Goal: Transaction & Acquisition: Purchase product/service

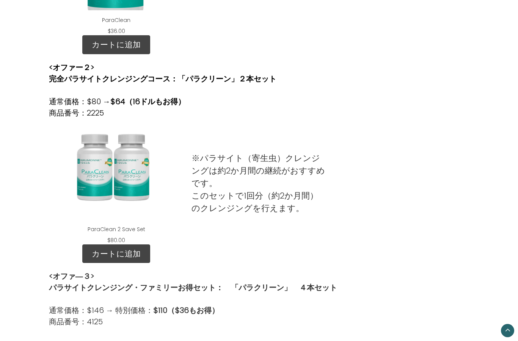
scroll to position [382, 0]
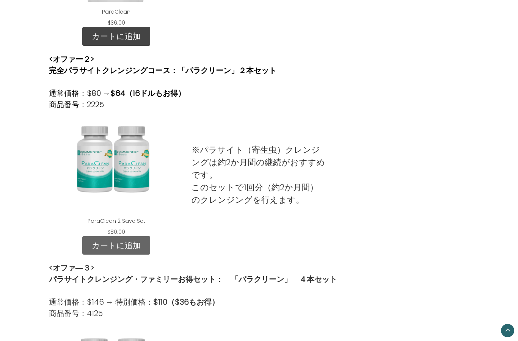
click at [133, 242] on link "カートに追加" at bounding box center [116, 245] width 68 height 19
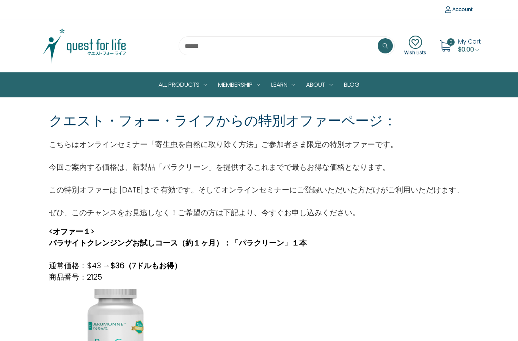
click at [96, 46] on img at bounding box center [84, 46] width 95 height 38
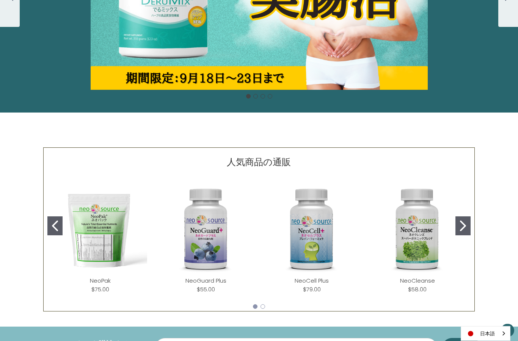
scroll to position [207, 0]
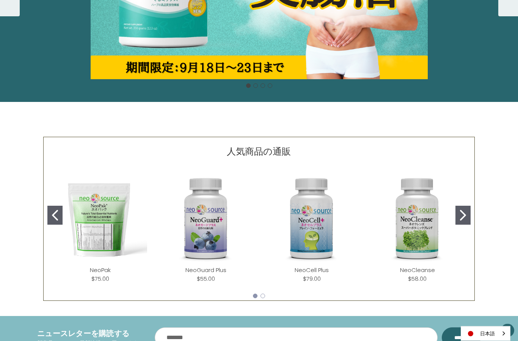
click at [321, 242] on img "NeoCell Plus" at bounding box center [312, 219] width 94 height 94
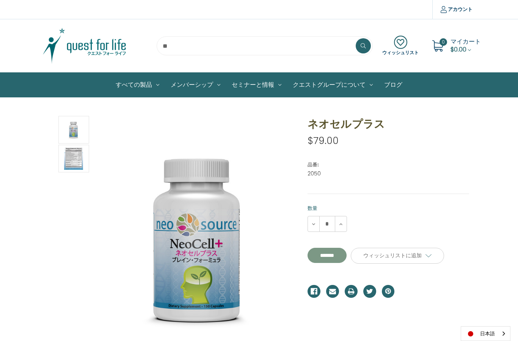
click at [336, 255] on input "**********" at bounding box center [326, 255] width 39 height 15
type input "*******"
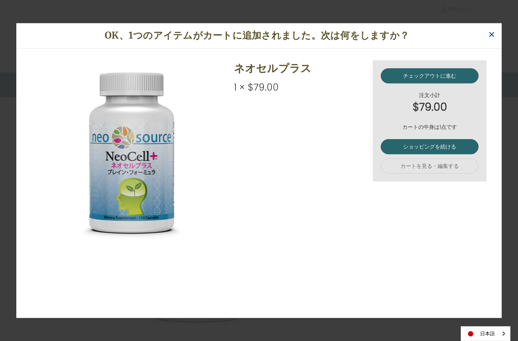
click at [493, 34] on span "×" at bounding box center [491, 34] width 7 height 17
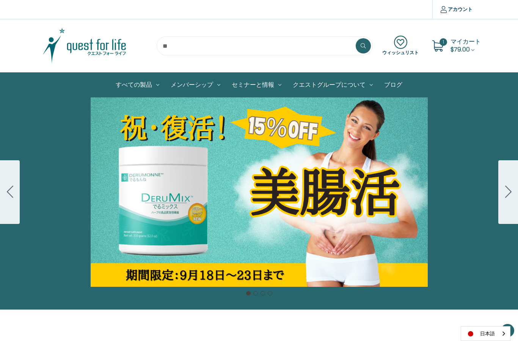
scroll to position [238, 0]
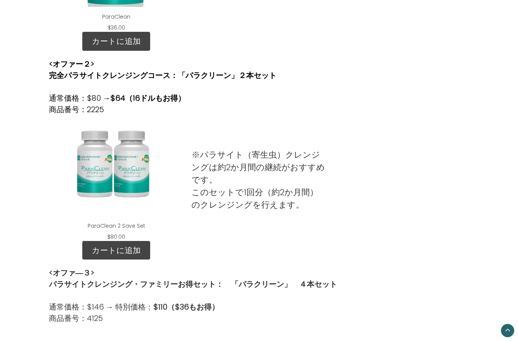
scroll to position [383, 0]
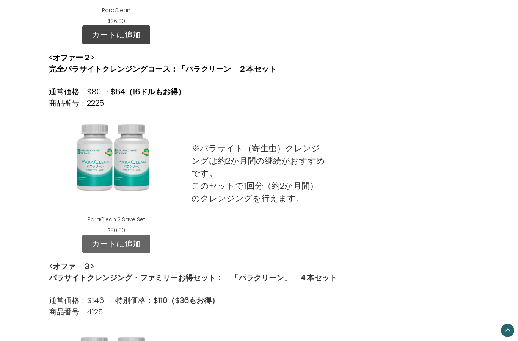
click at [110, 242] on link "カートに追加" at bounding box center [116, 244] width 68 height 19
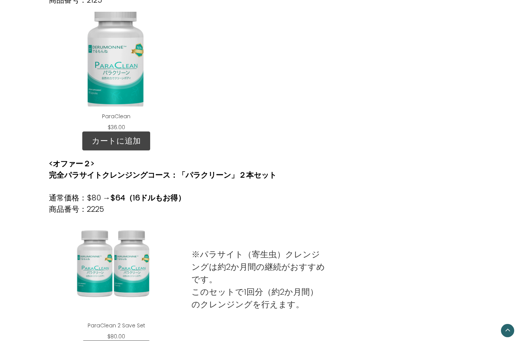
scroll to position [276, 0]
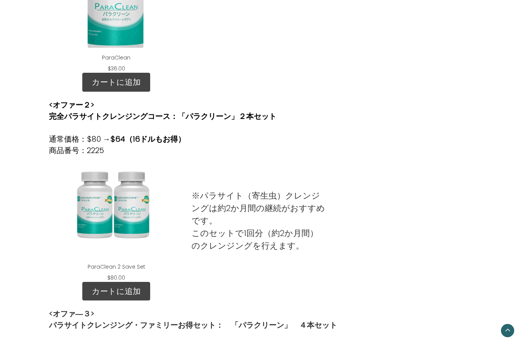
scroll to position [357, 0]
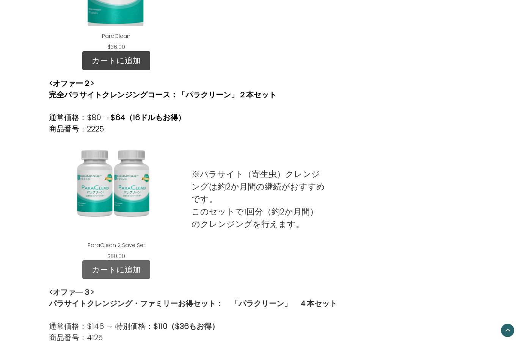
click at [134, 267] on link "カートに追加" at bounding box center [116, 270] width 68 height 19
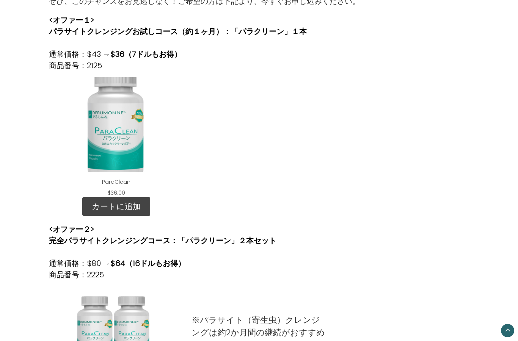
scroll to position [211, 0]
click at [127, 203] on link "カートに追加" at bounding box center [116, 206] width 68 height 19
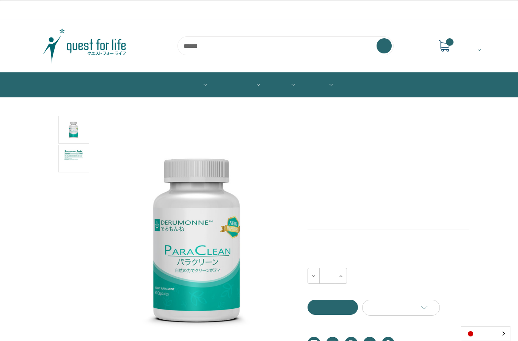
scroll to position [-41, 0]
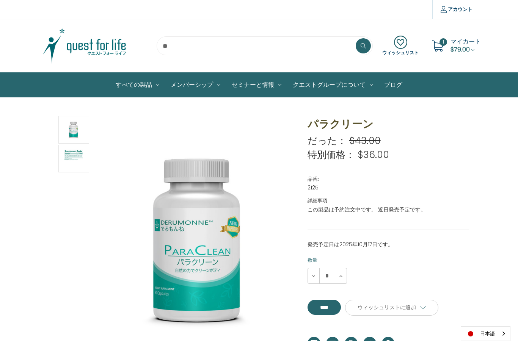
click at [438, 47] on use at bounding box center [437, 45] width 11 height 11
click at [461, 48] on span "$79.00" at bounding box center [459, 49] width 19 height 9
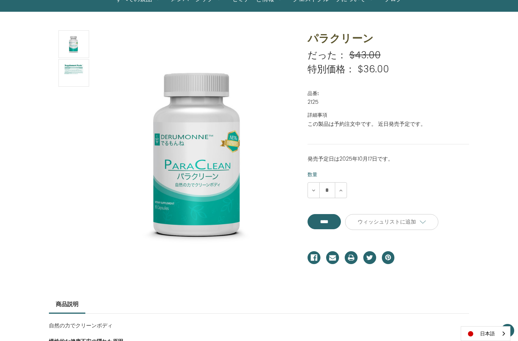
scroll to position [54, 0]
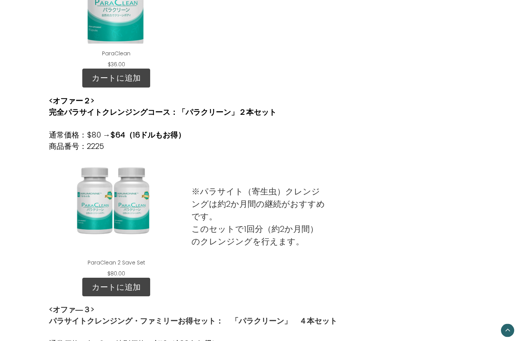
scroll to position [336, 0]
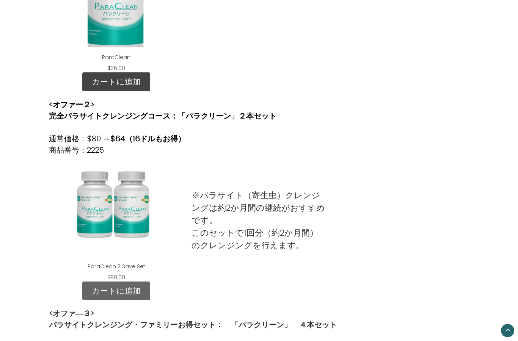
click at [110, 291] on link "カートに追加" at bounding box center [116, 291] width 68 height 19
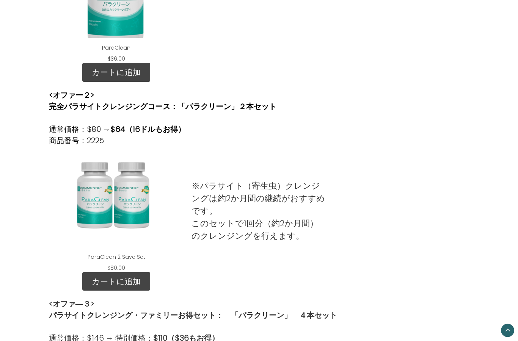
scroll to position [376, 0]
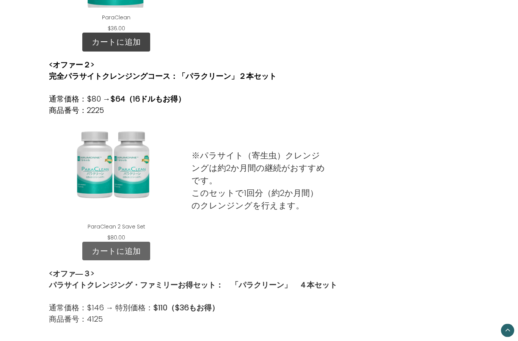
click at [127, 255] on link "カートに追加" at bounding box center [116, 251] width 68 height 19
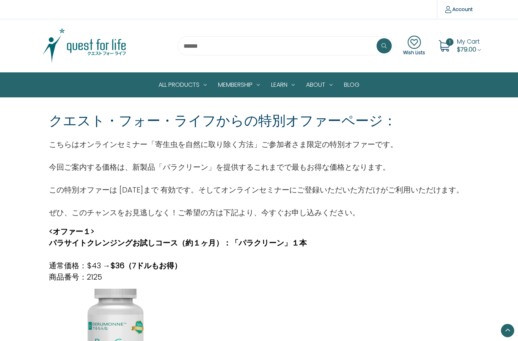
scroll to position [406, 0]
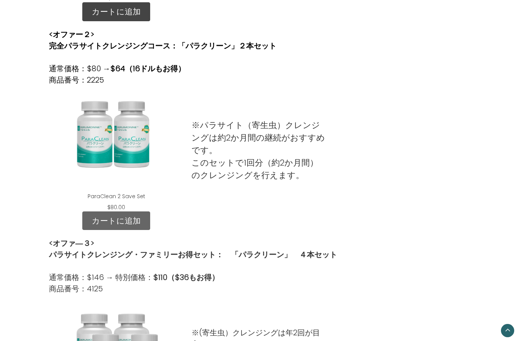
click at [106, 222] on link "カートに追加" at bounding box center [116, 220] width 68 height 19
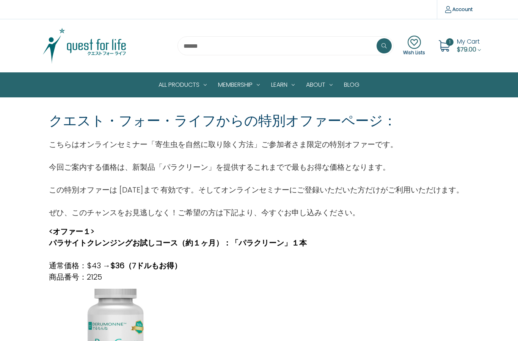
click at [461, 45] on span "$79.00" at bounding box center [466, 49] width 19 height 9
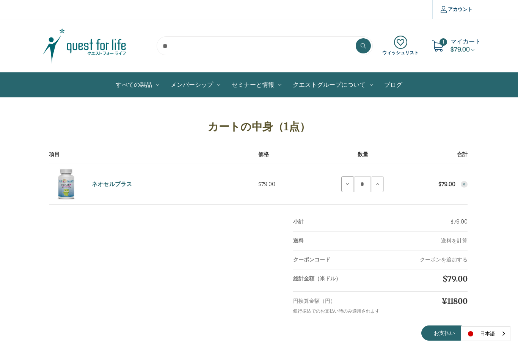
click at [347, 188] on button "ネオセルプラスを減らす" at bounding box center [347, 184] width 12 height 16
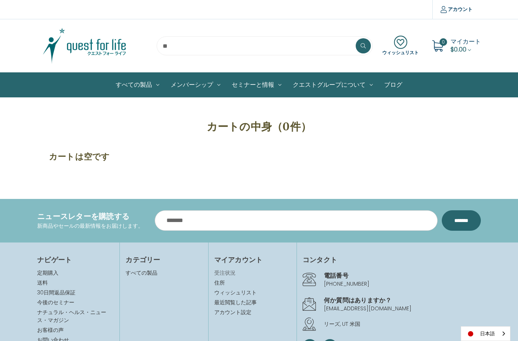
click at [229, 272] on link "受注状況" at bounding box center [252, 273] width 77 height 8
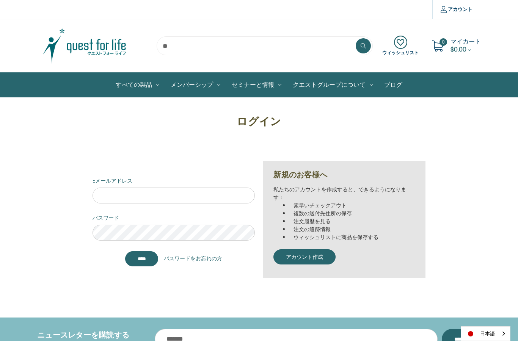
click at [108, 43] on img at bounding box center [84, 46] width 95 height 38
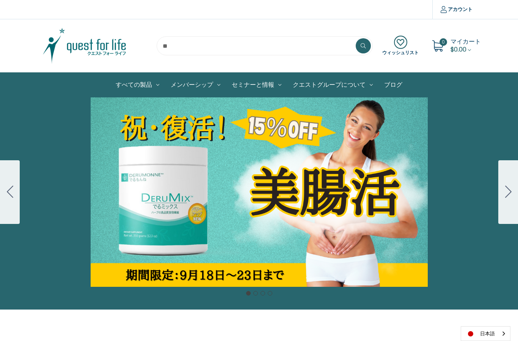
click at [15, 188] on button "Go to slide 4" at bounding box center [10, 192] width 20 height 64
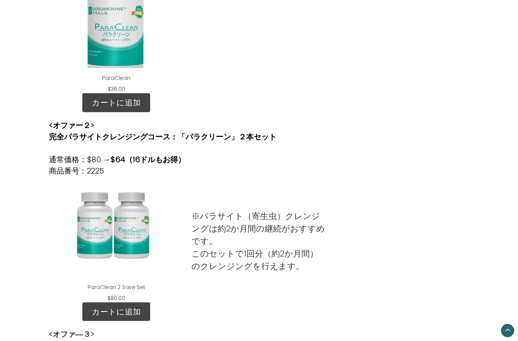
scroll to position [315, 0]
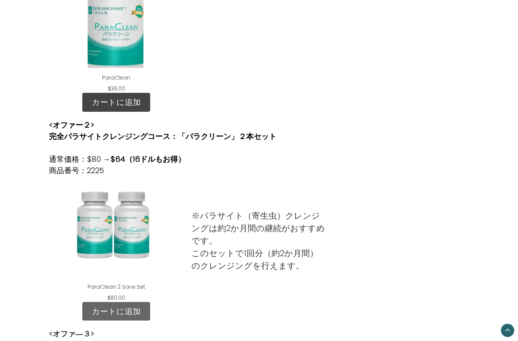
click at [124, 313] on link "カートに追加" at bounding box center [116, 311] width 68 height 19
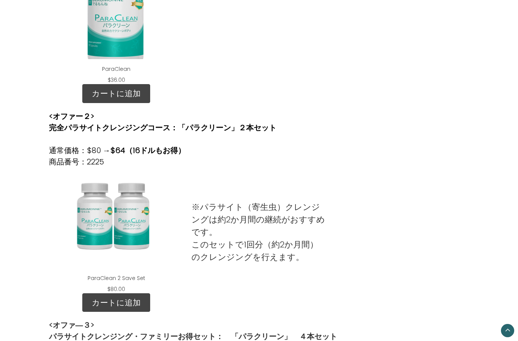
scroll to position [323, 0]
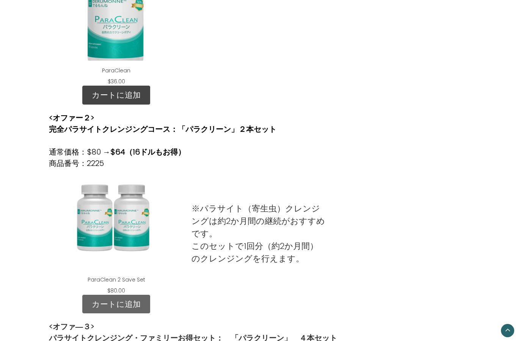
click at [116, 300] on link "カートに追加" at bounding box center [116, 304] width 68 height 19
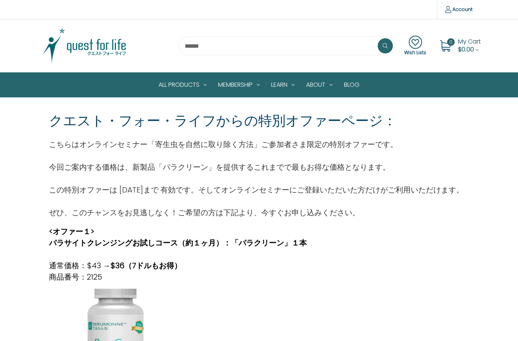
scroll to position [7, 0]
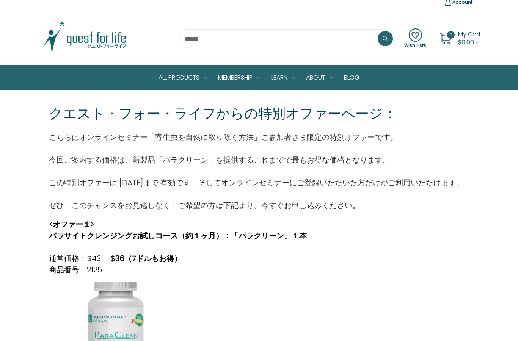
click at [463, 38] on span "My Cart" at bounding box center [469, 34] width 23 height 9
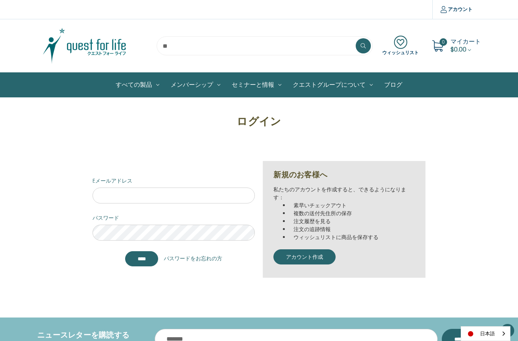
scroll to position [47, 0]
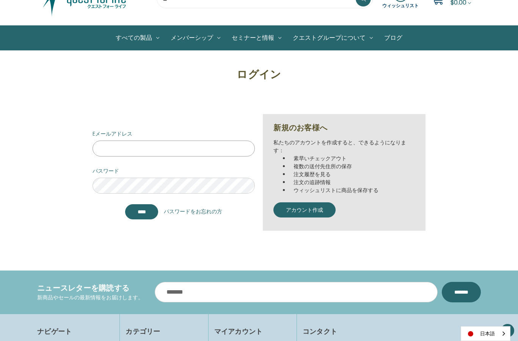
click at [109, 150] on input "Eメールアドレス" at bounding box center [173, 149] width 163 height 16
type input "**********"
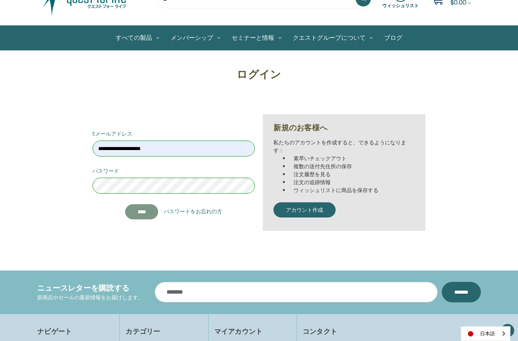
click at [138, 208] on input "****" at bounding box center [141, 211] width 33 height 15
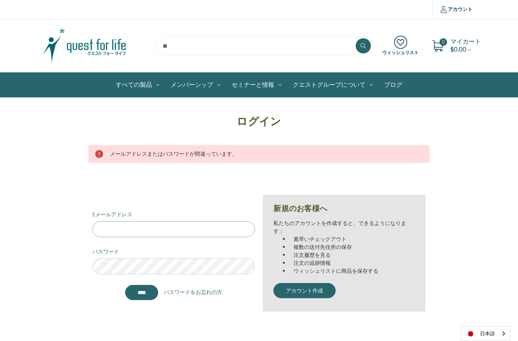
click at [114, 234] on input "Eメールアドレス" at bounding box center [173, 229] width 163 height 16
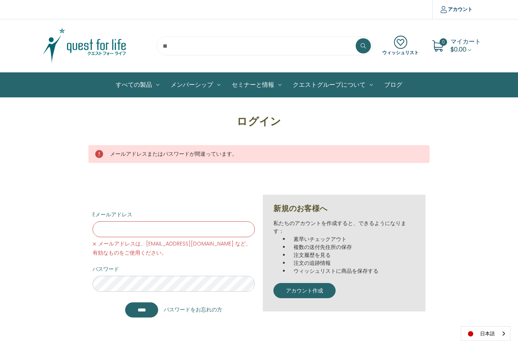
type input "**********"
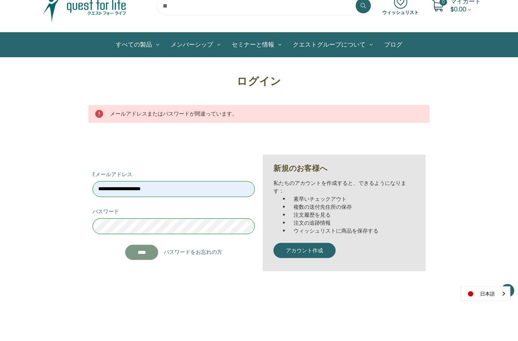
click at [146, 285] on input "****" at bounding box center [141, 292] width 33 height 15
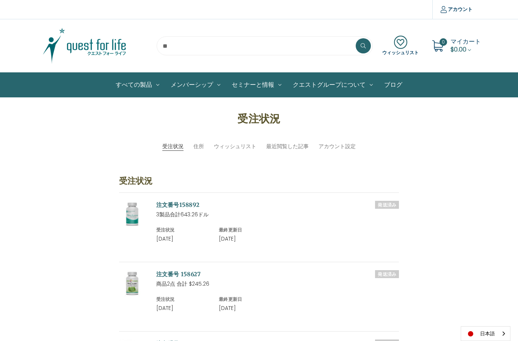
click at [88, 44] on img at bounding box center [84, 46] width 95 height 38
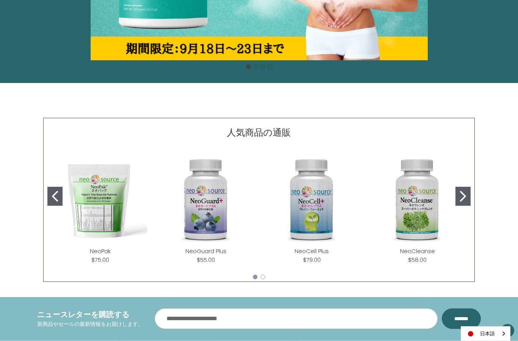
scroll to position [200, 0]
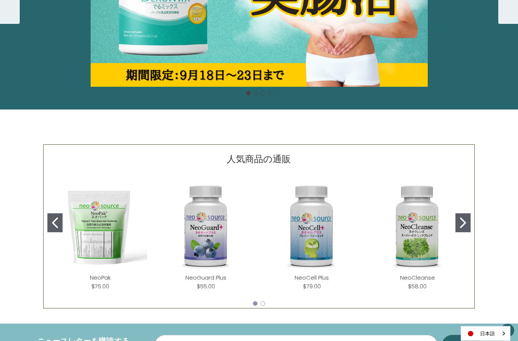
click at [313, 248] on img "NeoCell Plus" at bounding box center [312, 227] width 94 height 94
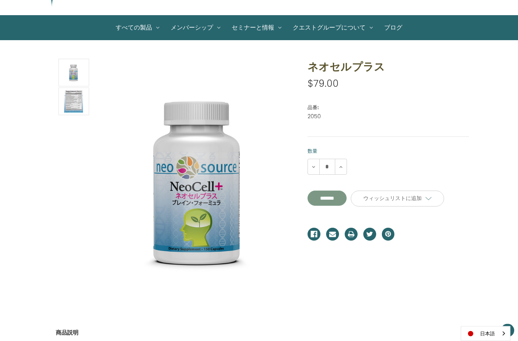
click at [343, 199] on input "*******" at bounding box center [326, 198] width 39 height 15
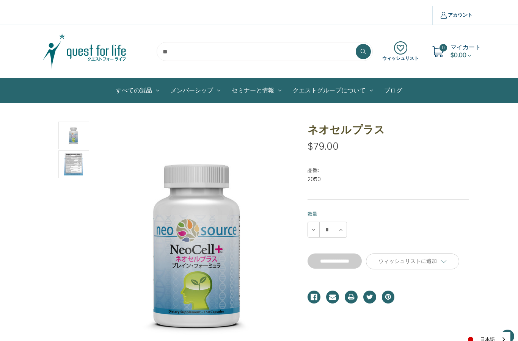
type input "*******"
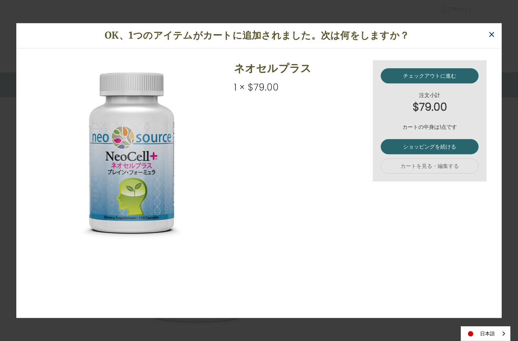
click at [494, 31] on span "×" at bounding box center [491, 34] width 7 height 17
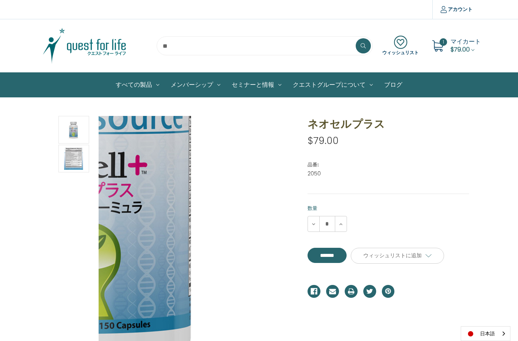
click at [460, 43] on span "マイカート" at bounding box center [465, 41] width 30 height 9
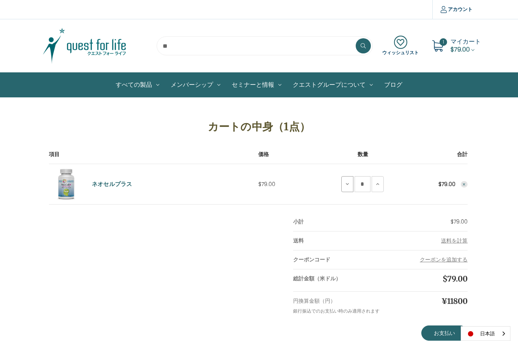
click at [349, 184] on icon at bounding box center [347, 184] width 6 height 6
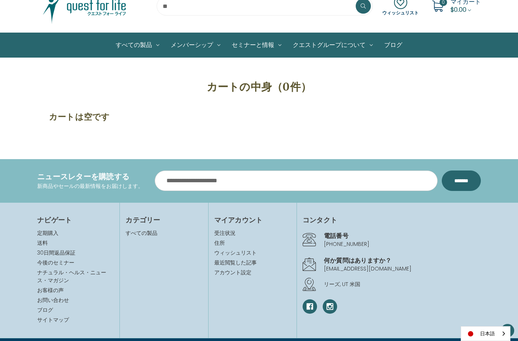
scroll to position [38, 0]
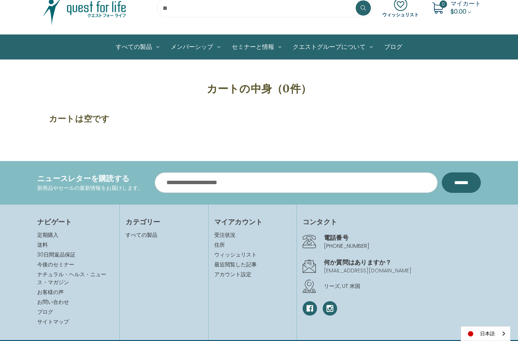
click at [349, 267] on link "[EMAIL_ADDRESS][DOMAIN_NAME]" at bounding box center [368, 271] width 88 height 8
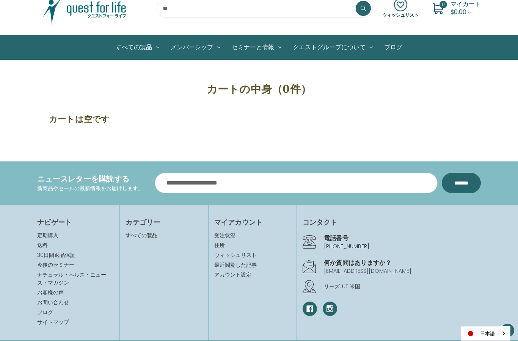
scroll to position [0, 0]
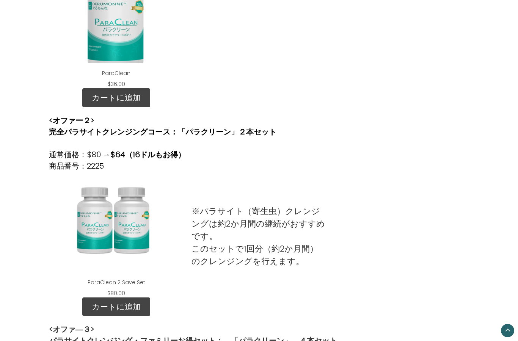
scroll to position [320, 0]
click at [121, 307] on link "カートに追加" at bounding box center [116, 307] width 68 height 19
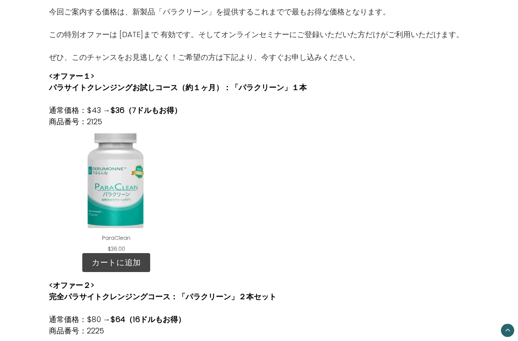
scroll to position [155, 0]
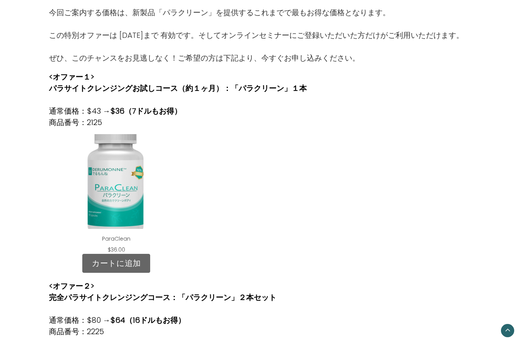
click at [112, 263] on link "カートに追加" at bounding box center [116, 263] width 68 height 19
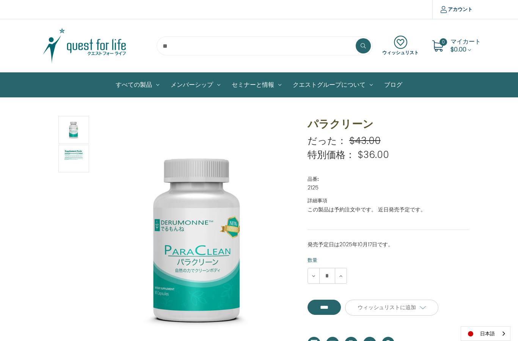
click at [450, 47] on span "$0.00" at bounding box center [458, 49] width 16 height 9
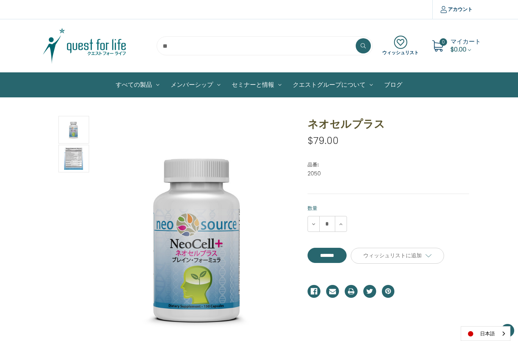
scroll to position [47, 0]
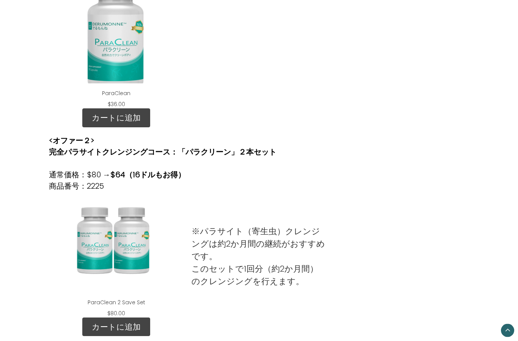
scroll to position [303, 0]
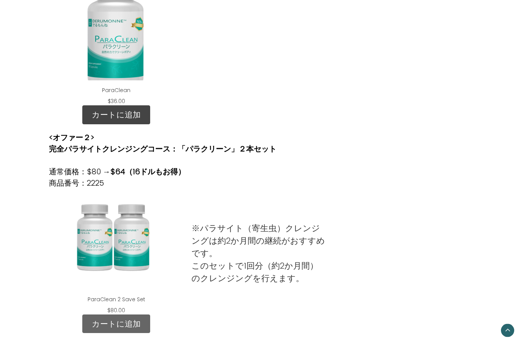
click at [119, 324] on link "カートに追加" at bounding box center [116, 324] width 68 height 19
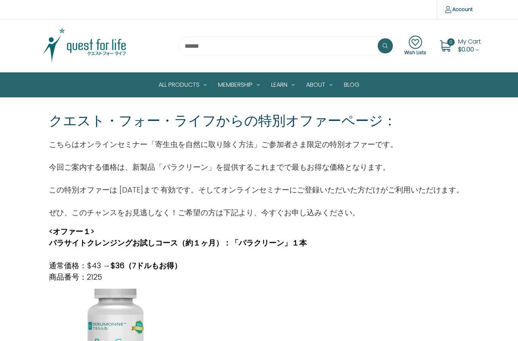
click at [459, 44] on span "My Cart" at bounding box center [469, 41] width 23 height 9
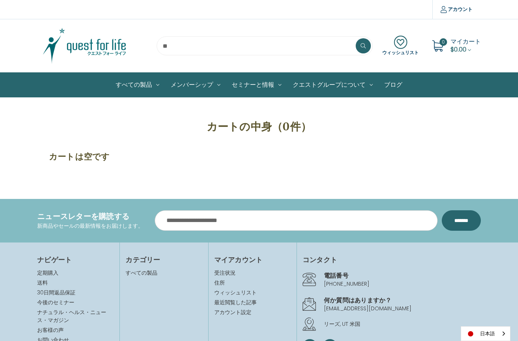
click at [436, 133] on h1 "カートの中身（0件）" at bounding box center [259, 127] width 420 height 16
click at [378, 162] on h3 "カートは空です" at bounding box center [259, 156] width 420 height 13
click at [233, 273] on link "受注状況" at bounding box center [252, 273] width 77 height 8
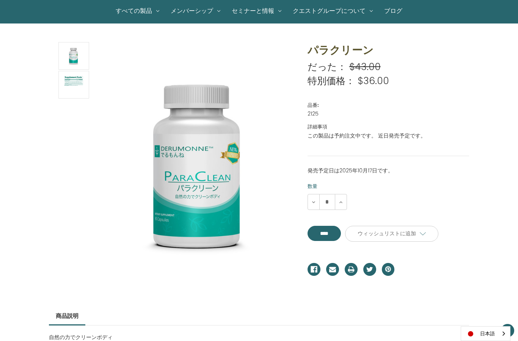
scroll to position [72, 0]
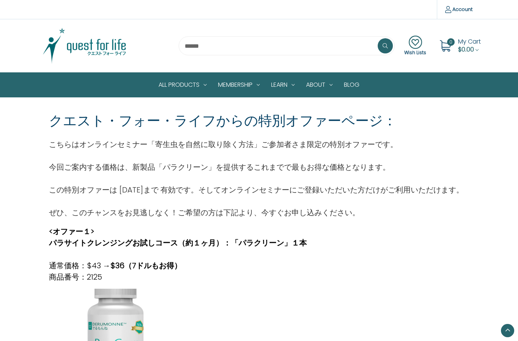
scroll to position [232, 0]
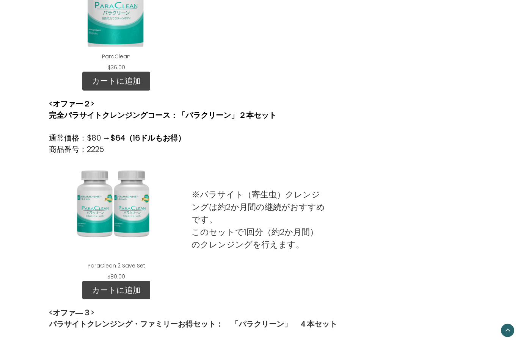
scroll to position [354, 0]
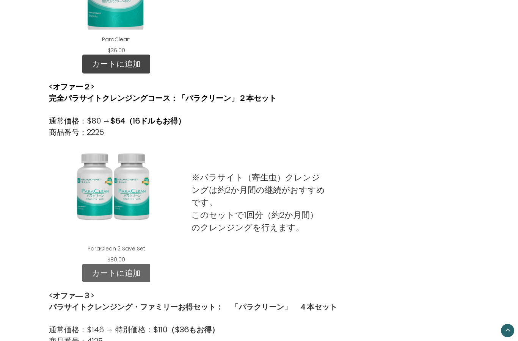
click at [118, 270] on link "カートに追加" at bounding box center [116, 273] width 68 height 19
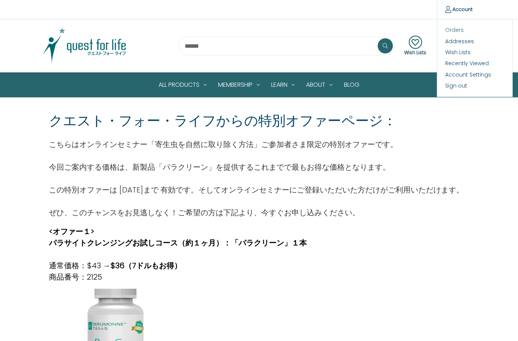
click at [454, 31] on link "Orders" at bounding box center [474, 30] width 75 height 11
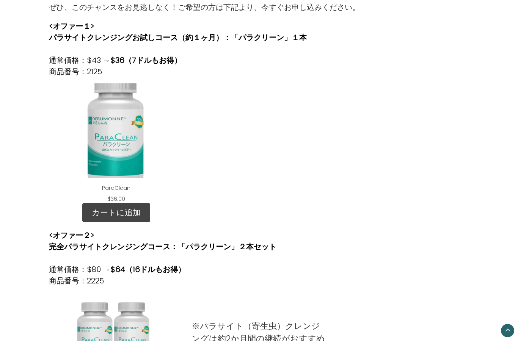
scroll to position [205, 0]
click at [121, 214] on link "カートに追加" at bounding box center [116, 212] width 68 height 19
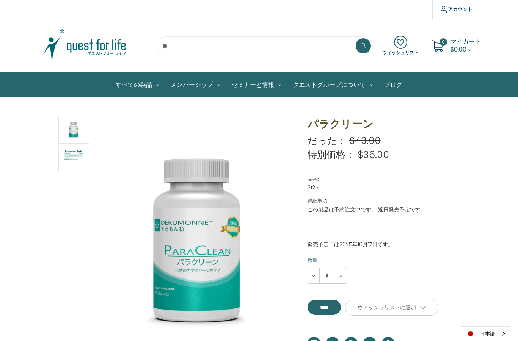
scroll to position [-10, 0]
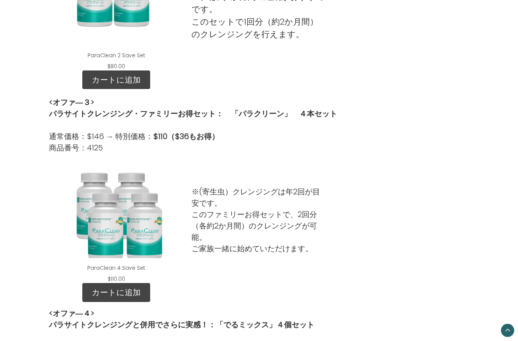
scroll to position [546, 0]
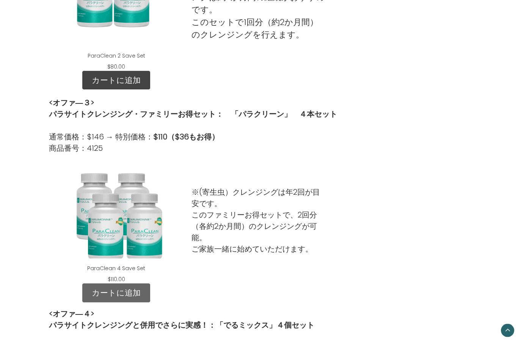
click at [122, 286] on link "カートに追加" at bounding box center [116, 293] width 68 height 19
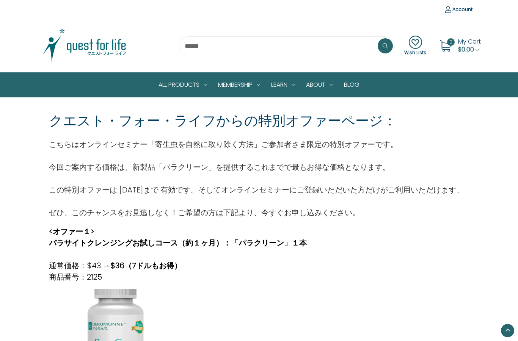
scroll to position [339, 0]
